Goal: Task Accomplishment & Management: Use online tool/utility

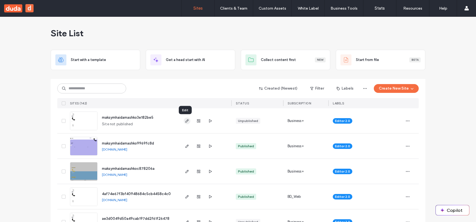
click at [186, 122] on icon "button" at bounding box center [187, 121] width 4 height 4
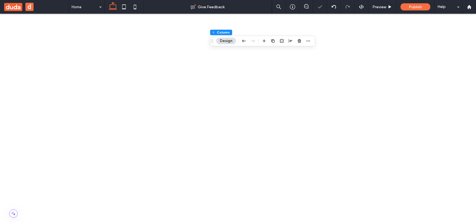
scroll to position [151, 0]
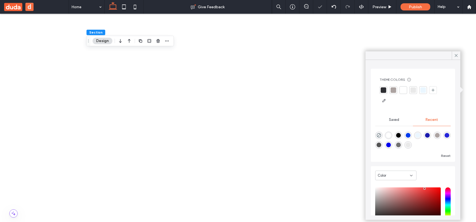
type input "*******"
type input "***"
type input "****"
click at [424, 189] on div "saturation and value" at bounding box center [408, 205] width 66 height 35
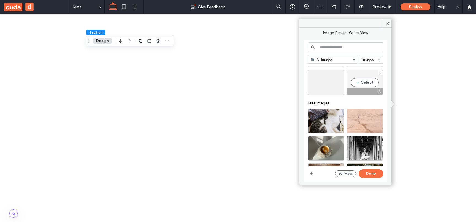
scroll to position [112, 0]
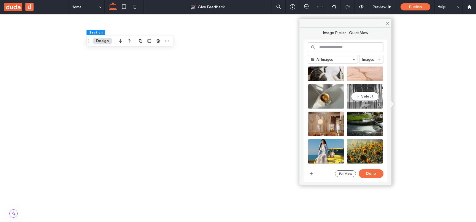
click at [360, 99] on div "Select" at bounding box center [365, 96] width 36 height 25
click at [372, 177] on button "Done" at bounding box center [370, 174] width 25 height 9
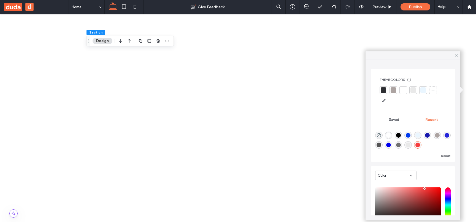
type input "*******"
click at [434, 191] on div "saturation and value" at bounding box center [408, 205] width 66 height 35
click at [453, 54] on div at bounding box center [456, 55] width 9 height 8
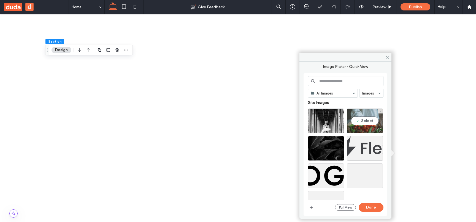
click at [368, 122] on div "Select" at bounding box center [365, 121] width 36 height 25
click at [367, 207] on button "Done" at bounding box center [370, 207] width 25 height 9
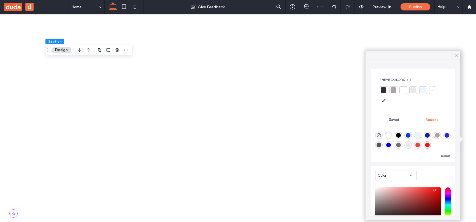
click at [422, 147] on div at bounding box center [412, 139] width 75 height 21
click at [415, 144] on div "rgba(247, 61, 61, 1)" at bounding box center [417, 145] width 7 height 7
click at [426, 136] on div "rgba(25, 25, 173, 1)" at bounding box center [427, 135] width 5 height 5
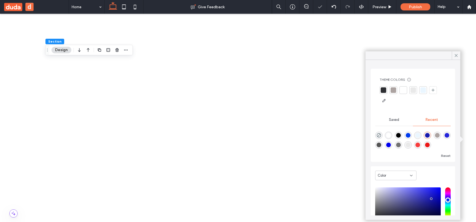
click at [448, 137] on div "rgba(37, 37, 217, 1)" at bounding box center [446, 135] width 5 height 5
type input "*******"
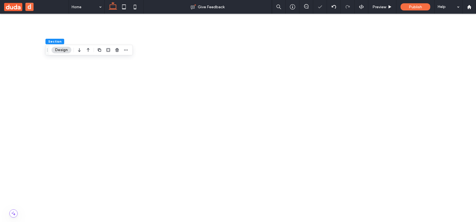
scroll to position [32, 0]
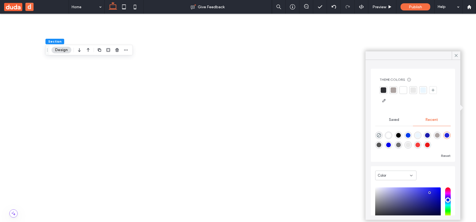
click at [384, 172] on div "Color" at bounding box center [395, 176] width 41 height 10
click at [389, 193] on span "Gradient" at bounding box center [384, 195] width 15 height 6
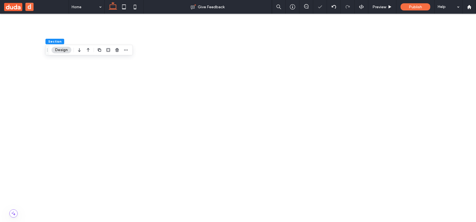
click at [197, 222] on span at bounding box center [238, 218] width 476 height 41
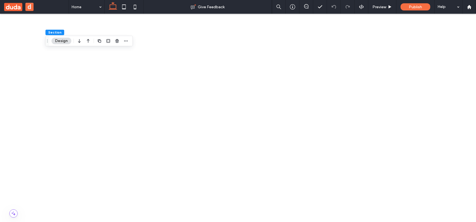
scroll to position [109, 0]
click at [304, 222] on span at bounding box center [238, 218] width 476 height 41
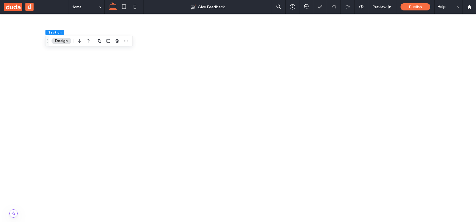
click at [219, 222] on span at bounding box center [238, 218] width 476 height 41
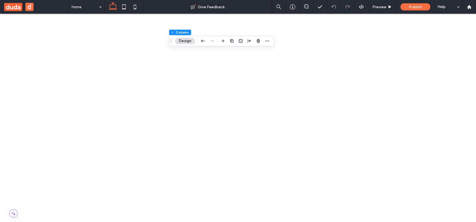
scroll to position [123, 0]
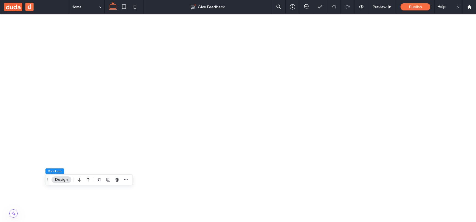
scroll to position [202, 0]
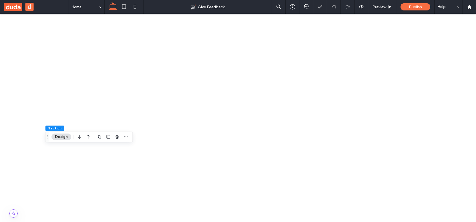
click at [251, 197] on span at bounding box center [238, 176] width 476 height 41
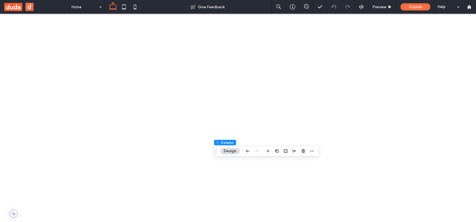
scroll to position [59, 0]
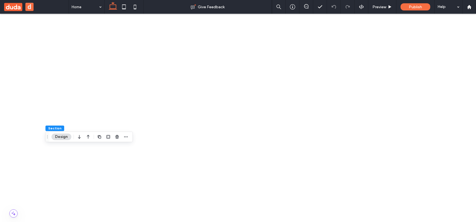
click at [202, 197] on span at bounding box center [238, 176] width 476 height 41
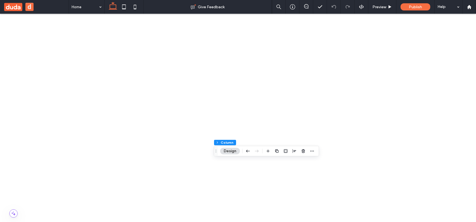
scroll to position [65, 0]
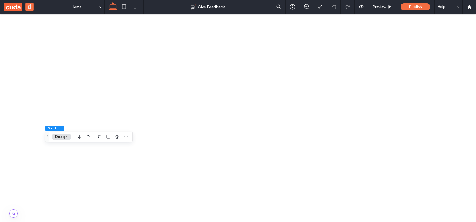
scroll to position [55, 0]
click at [176, 197] on span at bounding box center [238, 176] width 476 height 41
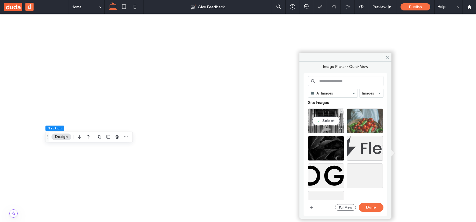
click at [358, 122] on div at bounding box center [365, 121] width 36 height 25
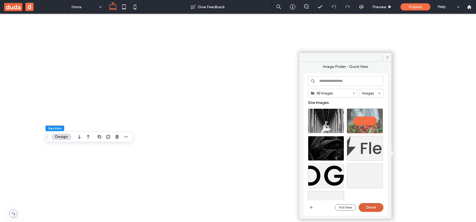
click at [369, 205] on button "Done" at bounding box center [370, 207] width 25 height 9
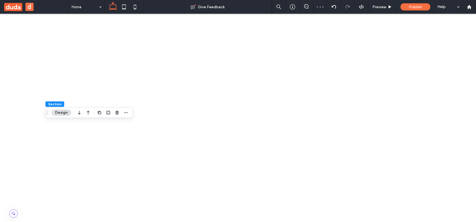
scroll to position [224, 0]
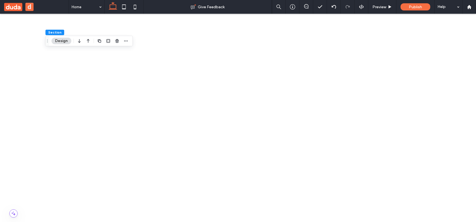
scroll to position [353, 0]
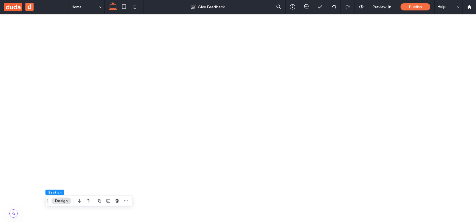
scroll to position [141, 0]
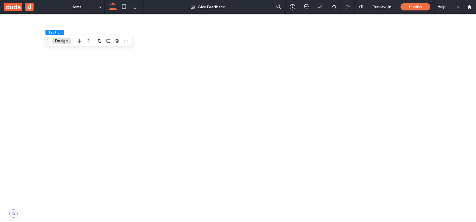
scroll to position [109, 0]
